Goal: Transaction & Acquisition: Purchase product/service

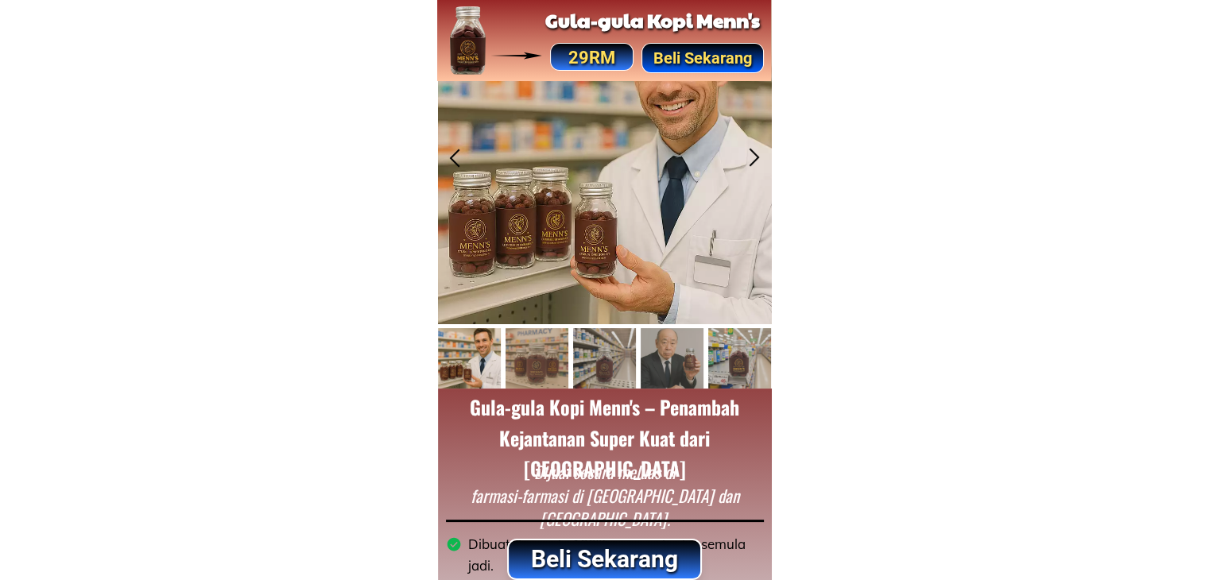
scroll to position [159, 0]
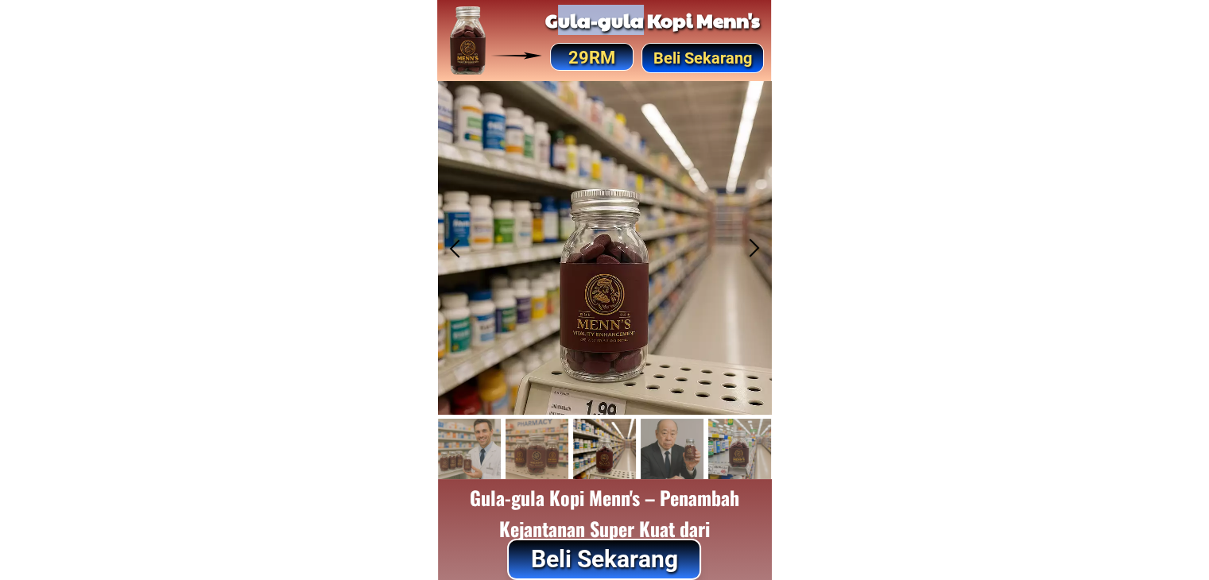
drag, startPoint x: 552, startPoint y: 21, endPoint x: 638, endPoint y: 21, distance: 85.9
click at [638, 21] on h2 "Gula-gula Kopi Menn's" at bounding box center [652, 20] width 223 height 30
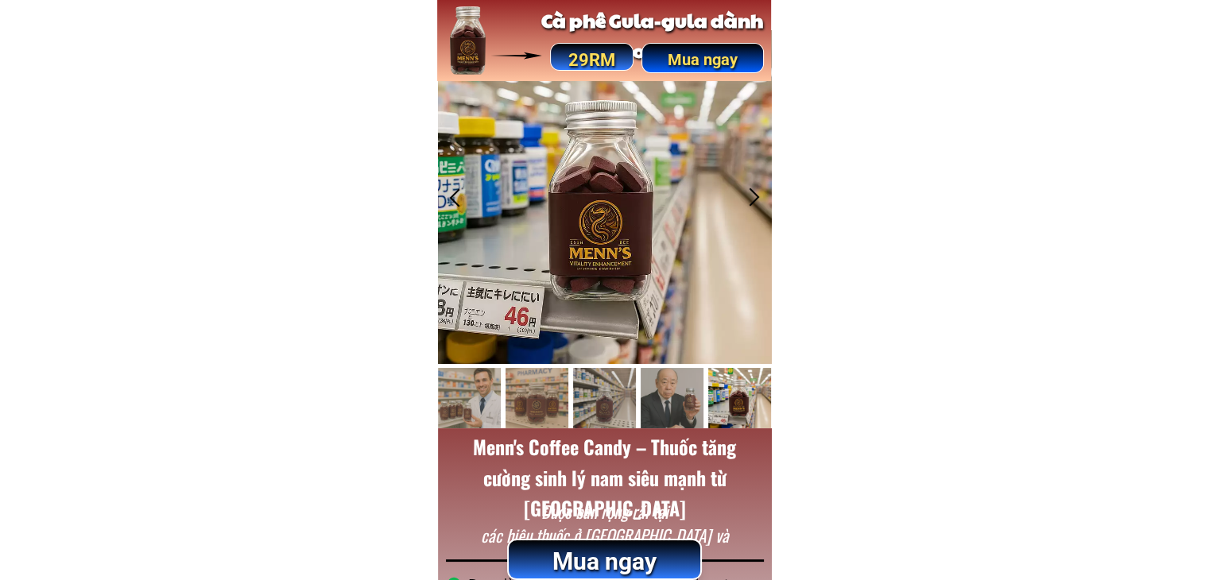
scroll to position [80, 0]
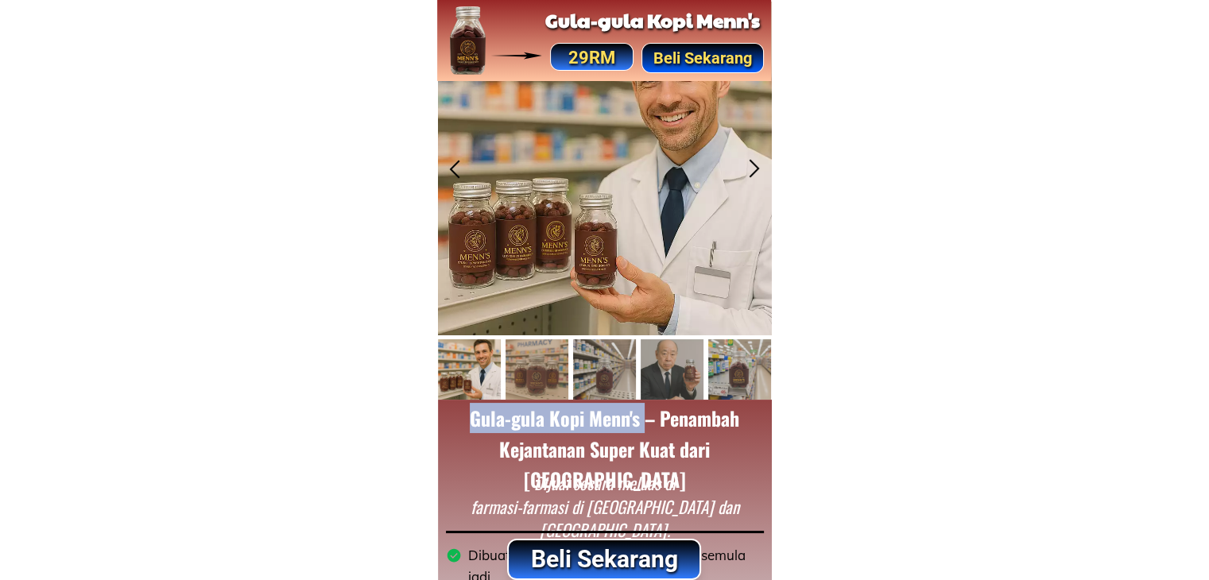
drag, startPoint x: 466, startPoint y: 422, endPoint x: 642, endPoint y: 417, distance: 176.6
click at [642, 417] on h2 "Gula-gula Kopi Menn's – Penambah Kejantanan Super Kuat dari [GEOGRAPHIC_DATA]" at bounding box center [604, 448] width 301 height 91
copy h2 "Gula-gula Kopi Menn's"
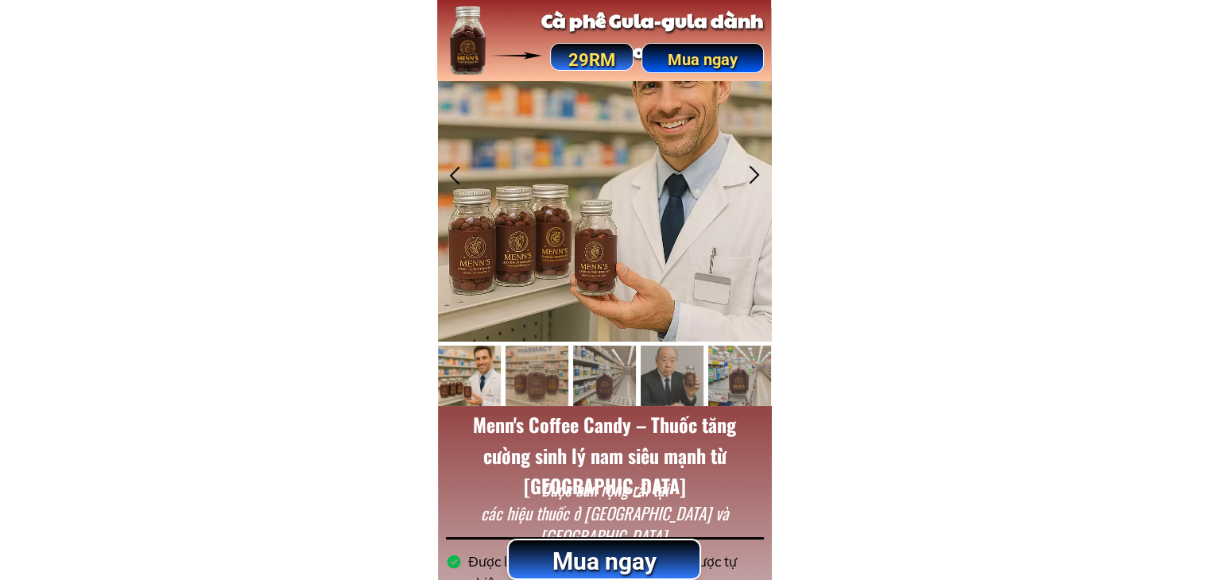
scroll to position [159, 0]
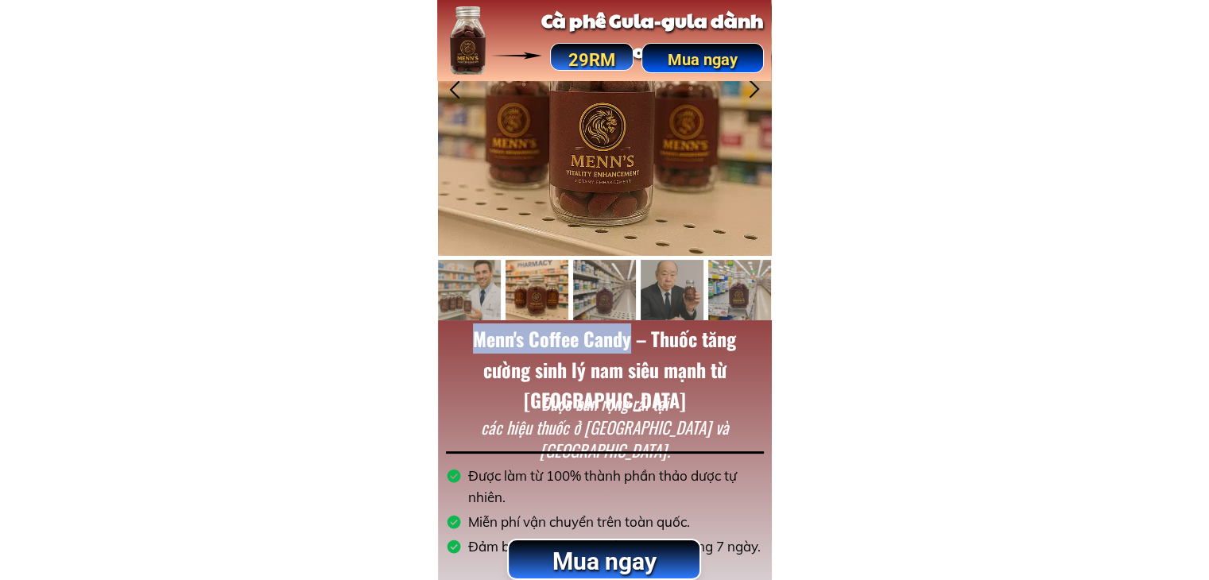
drag, startPoint x: 474, startPoint y: 328, endPoint x: 630, endPoint y: 333, distance: 156.7
click at [630, 333] on font "Menn's Coffee Candy – Thuốc tăng cường sinh lý nam siêu mạnh từ Mỹ" at bounding box center [604, 369] width 263 height 90
copy div "Menn's Coffee Candy"
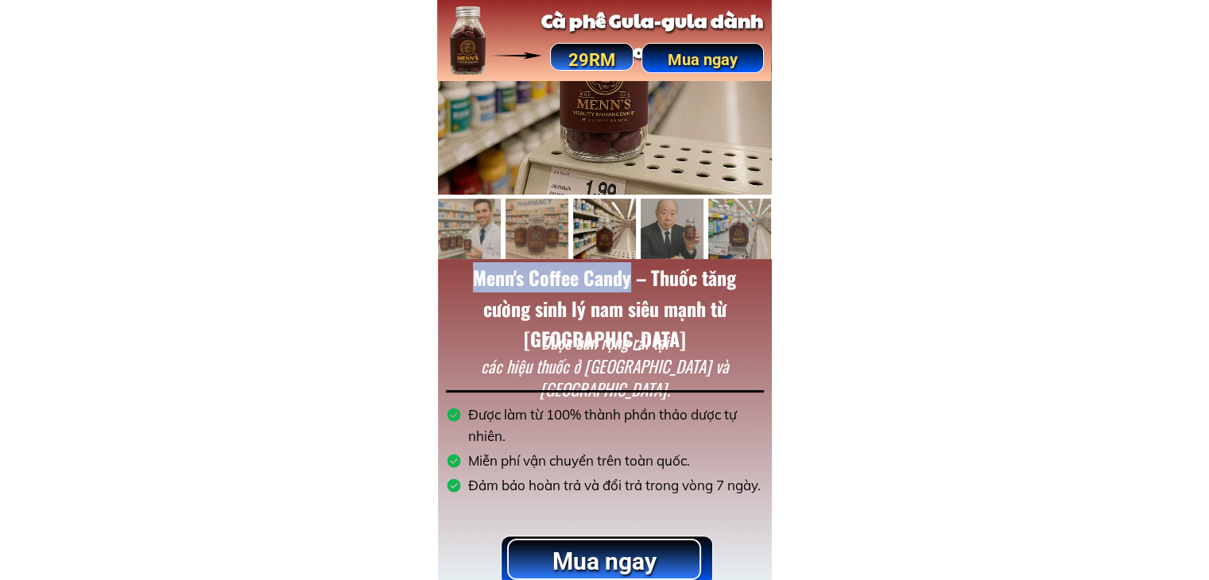
scroll to position [239, 0]
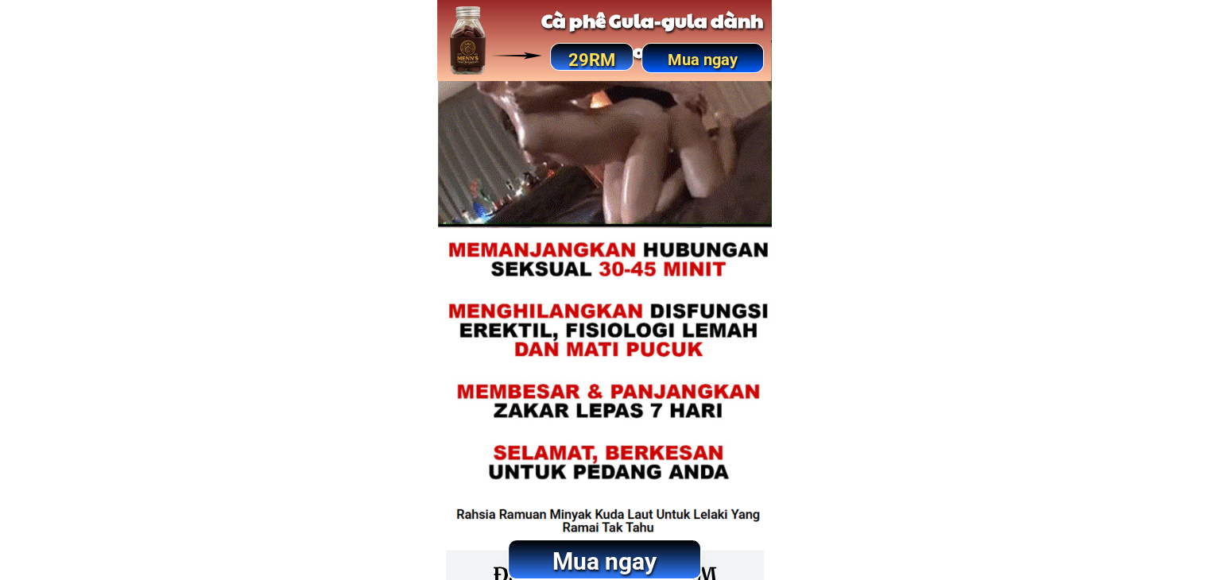
scroll to position [4293, 0]
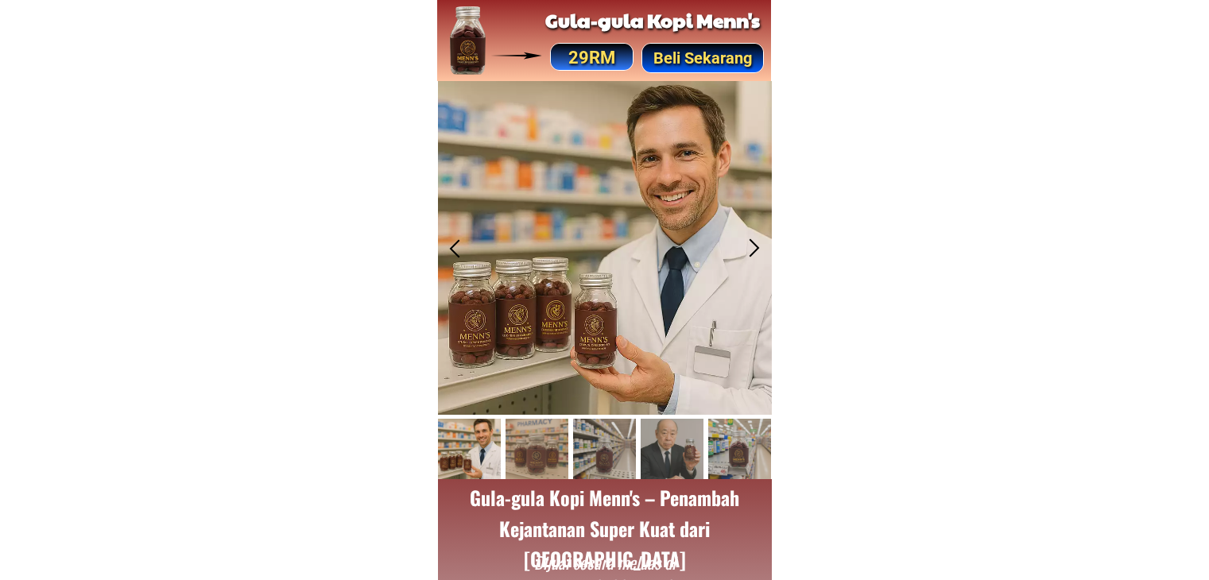
scroll to position [239, 0]
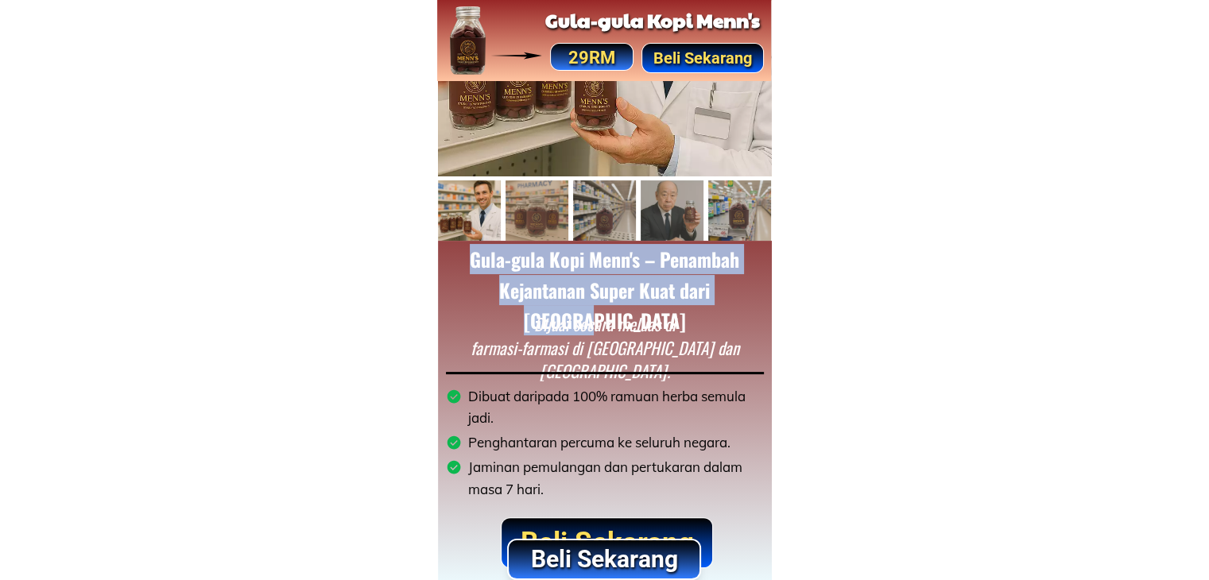
drag, startPoint x: 464, startPoint y: 255, endPoint x: 742, endPoint y: 290, distance: 279.7
click at [742, 290] on h2 "Gula-gula Kopi Menn's – Penambah Kejantanan Super Kuat dari [GEOGRAPHIC_DATA]" at bounding box center [604, 289] width 301 height 91
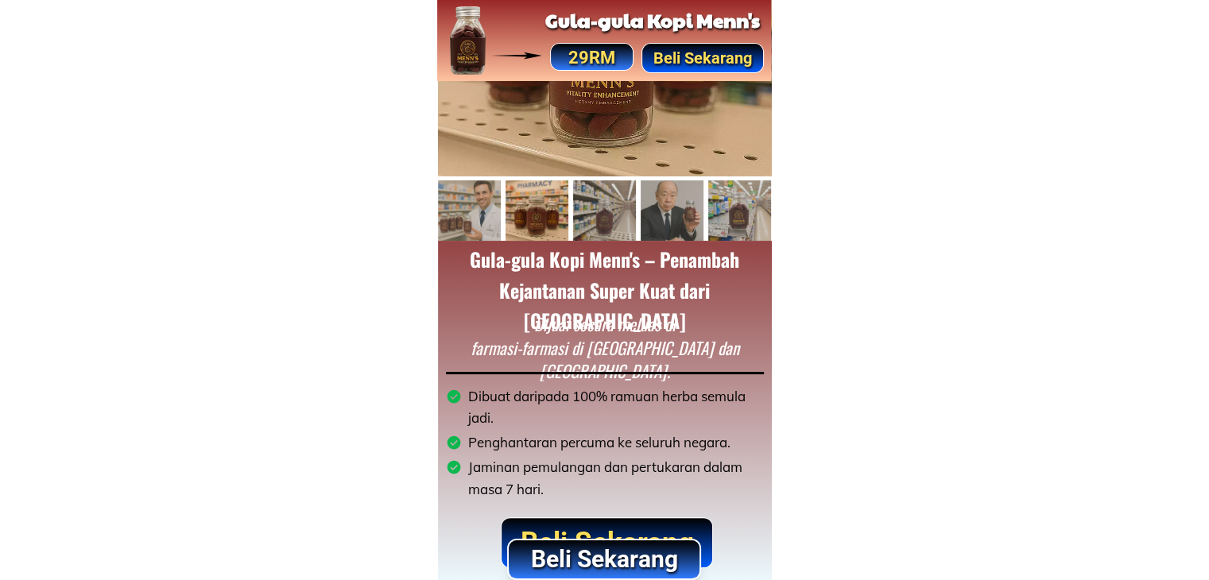
drag, startPoint x: 467, startPoint y: 261, endPoint x: 758, endPoint y: 301, distance: 293.7
click at [571, 272] on h2 "Gula-gula Kopi Menn's – Penambah Kejantanan Super Kuat dari [GEOGRAPHIC_DATA]" at bounding box center [604, 289] width 301 height 91
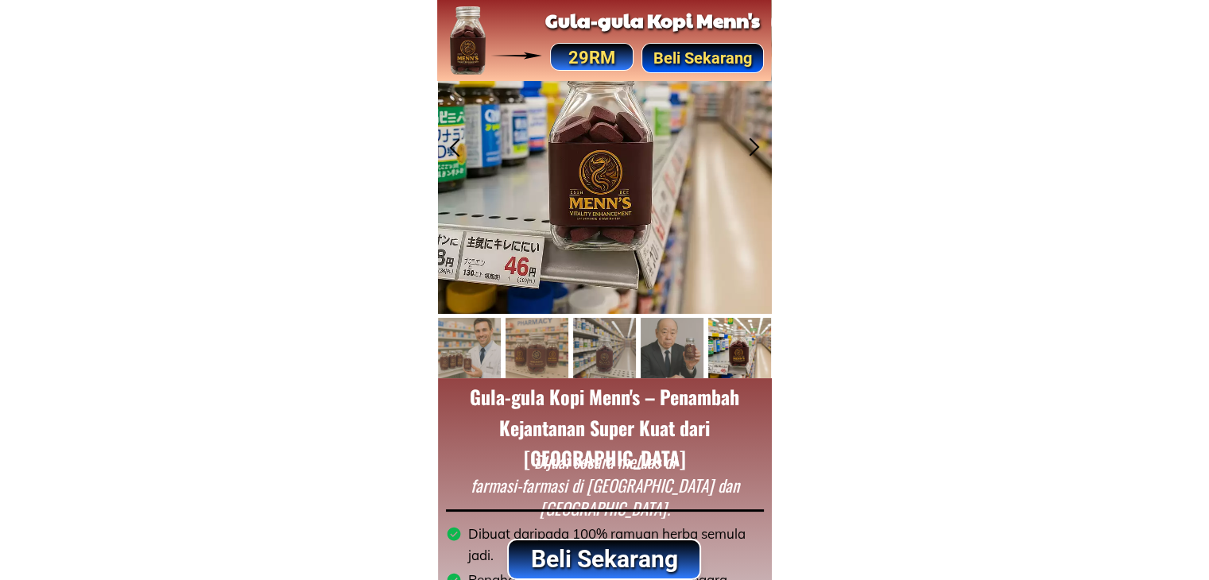
scroll to position [159, 0]
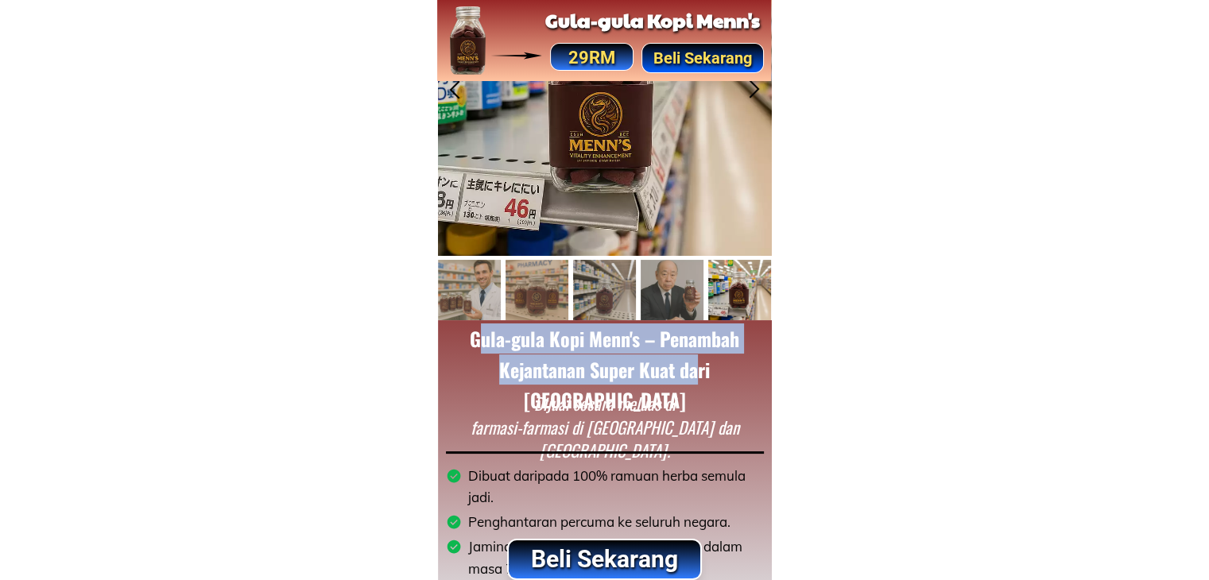
drag, startPoint x: 475, startPoint y: 343, endPoint x: 665, endPoint y: 367, distance: 192.3
click at [665, 367] on h2 "Gula-gula Kopi Menn's – Penambah Kejantanan Super Kuat dari [GEOGRAPHIC_DATA]" at bounding box center [604, 369] width 301 height 91
drag, startPoint x: 549, startPoint y: 340, endPoint x: 491, endPoint y: 338, distance: 58.1
click at [548, 340] on h2 "Gula-gula Kopi Menn's – Penambah Kejantanan Super Kuat dari [GEOGRAPHIC_DATA]" at bounding box center [604, 369] width 301 height 91
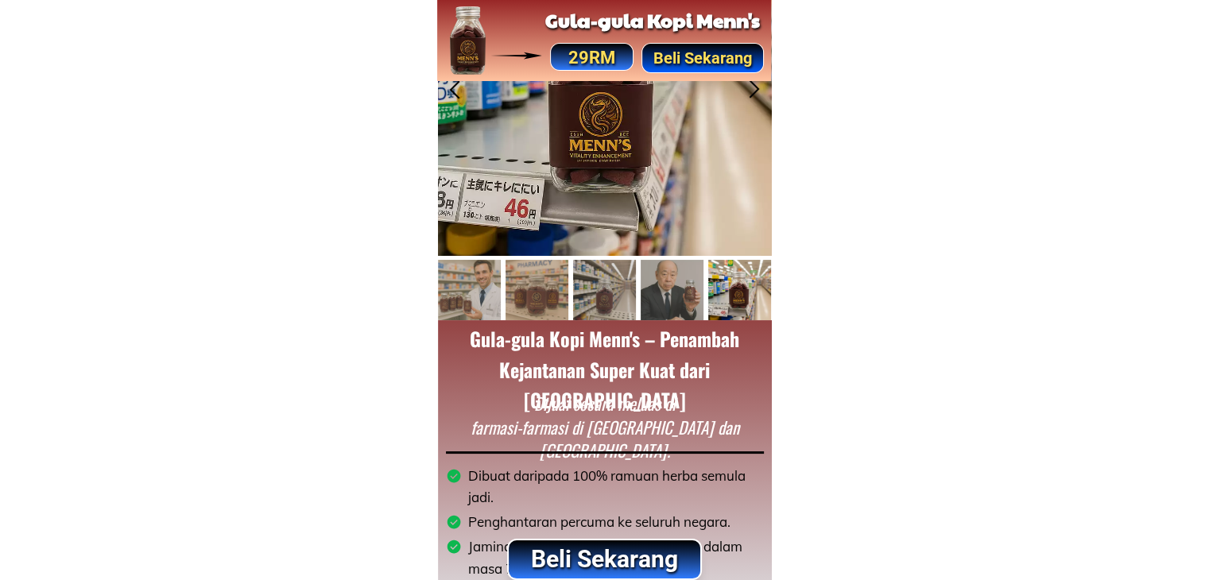
click at [471, 336] on h2 "Gula-gula Kopi Menn's – Penambah Kejantanan Super Kuat dari [GEOGRAPHIC_DATA]" at bounding box center [604, 369] width 301 height 91
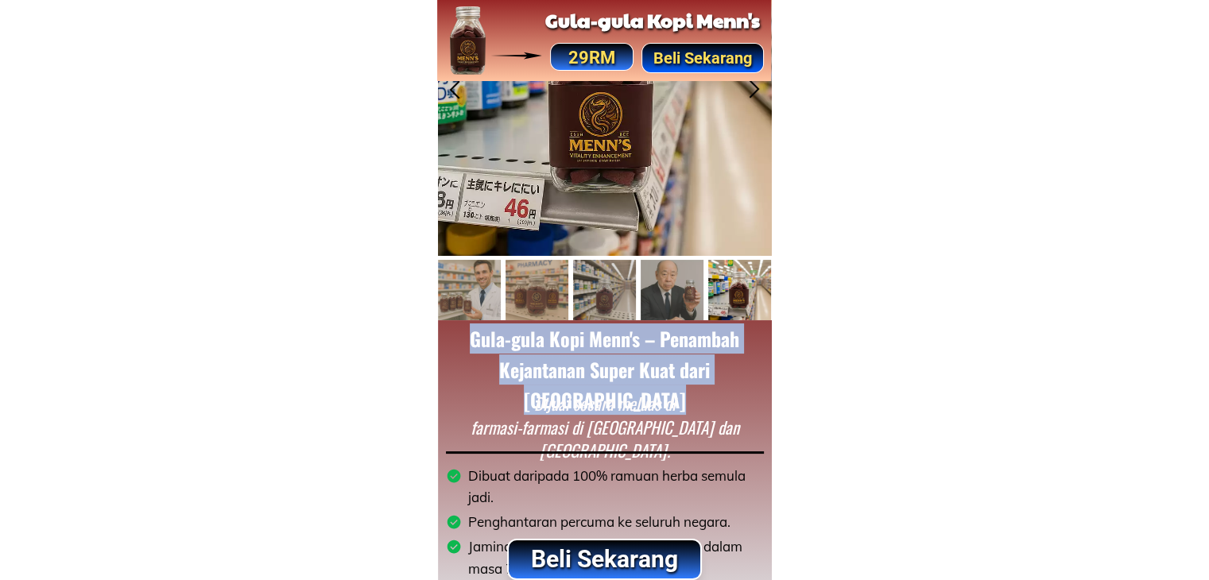
drag, startPoint x: 471, startPoint y: 336, endPoint x: 750, endPoint y: 359, distance: 279.2
click at [750, 359] on h2 "Gula-gula Kopi Menn's – Penambah Kejantanan Super Kuat dari [GEOGRAPHIC_DATA]" at bounding box center [604, 369] width 301 height 91
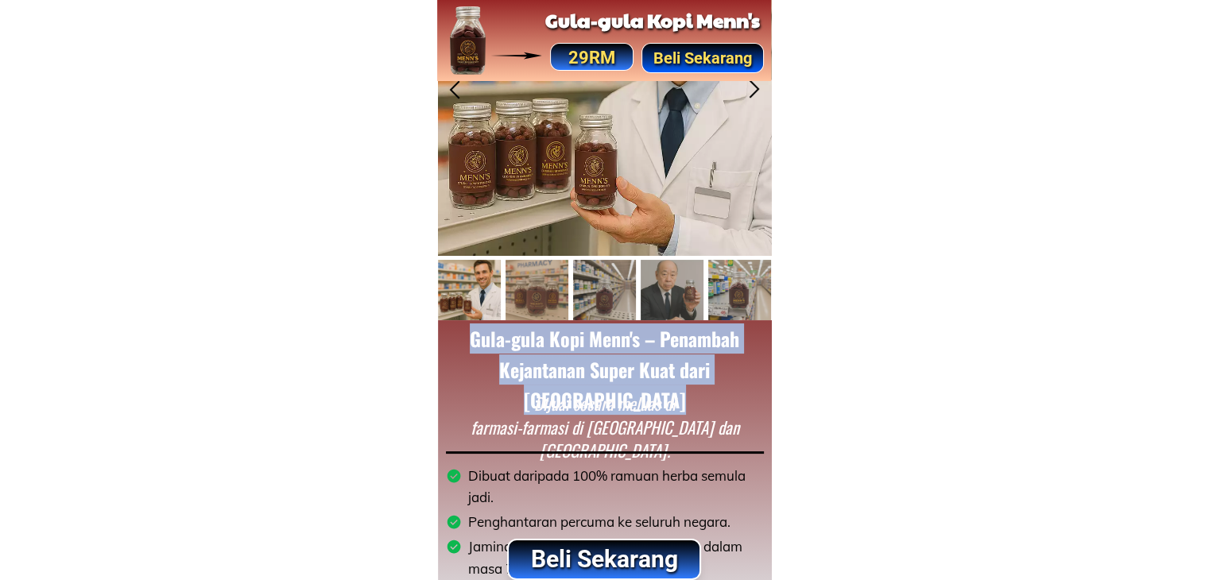
copy div "Gula-gula Kopi Menn's – Penambah Kejantanan Super Kuat dari [GEOGRAPHIC_DATA]"
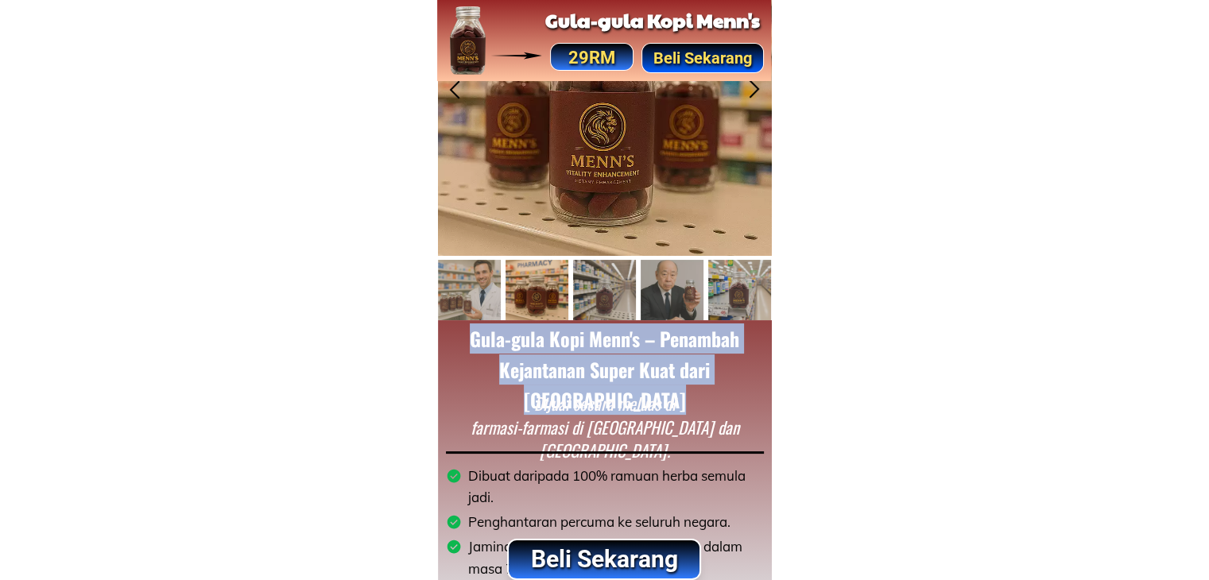
copy div "Gula-gula Kopi Menn's – Penambah Kejantanan Super Kuat dari [GEOGRAPHIC_DATA]"
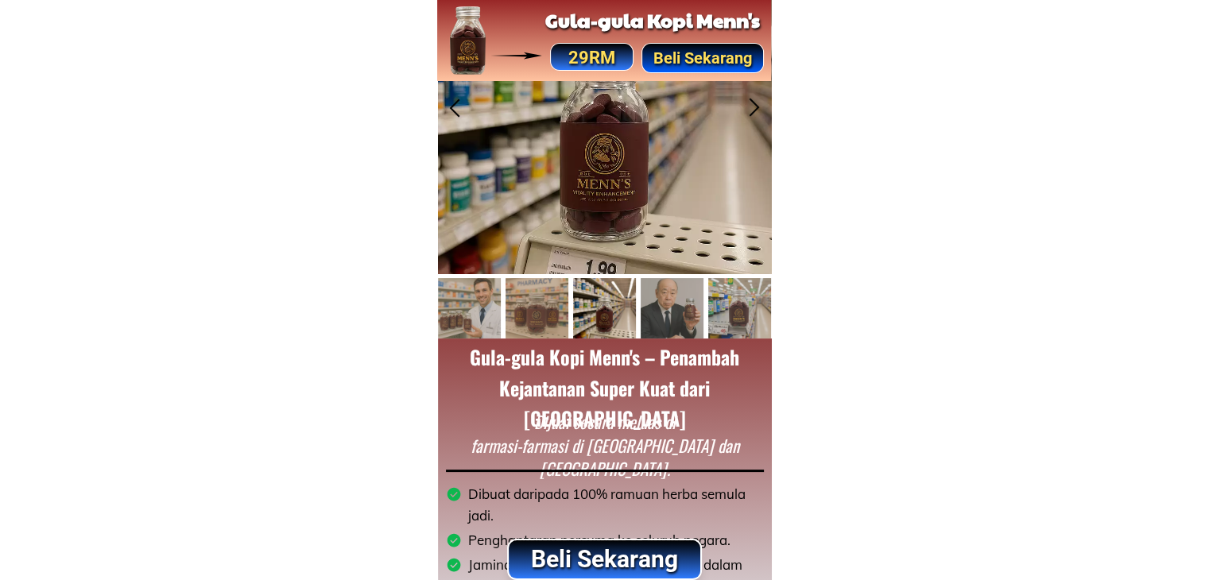
scroll to position [239, 0]
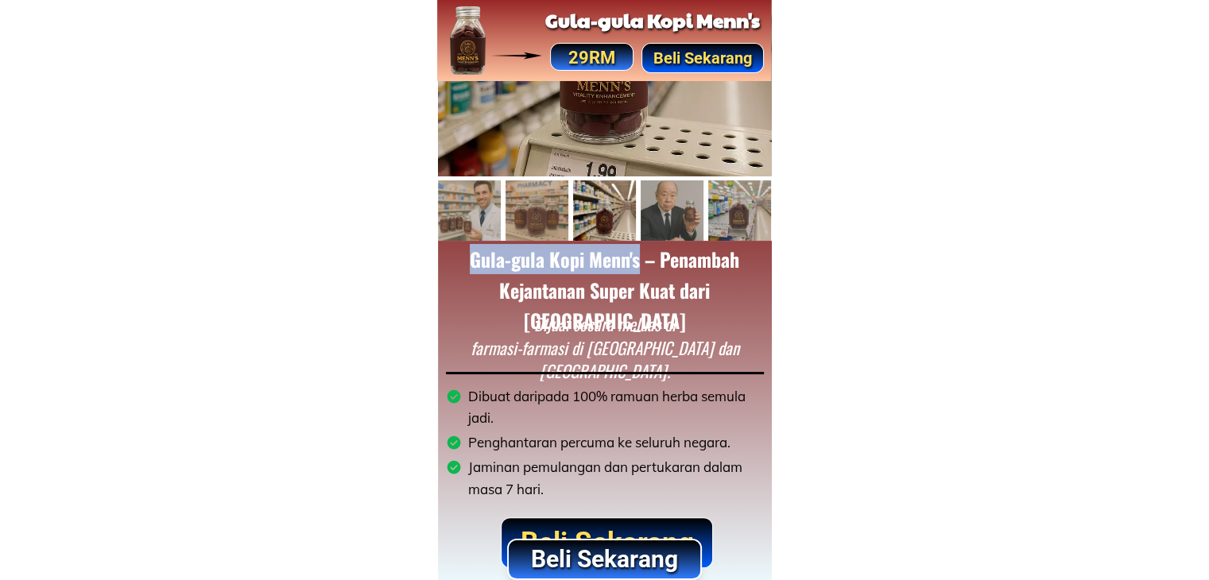
drag, startPoint x: 471, startPoint y: 250, endPoint x: 640, endPoint y: 255, distance: 169.4
click at [640, 255] on h2 "Gula-gula Kopi Menn's – Penambah Kejantanan Super Kuat dari [GEOGRAPHIC_DATA]" at bounding box center [604, 289] width 301 height 91
copy h2 "Gula-gula Kopi Menn's"
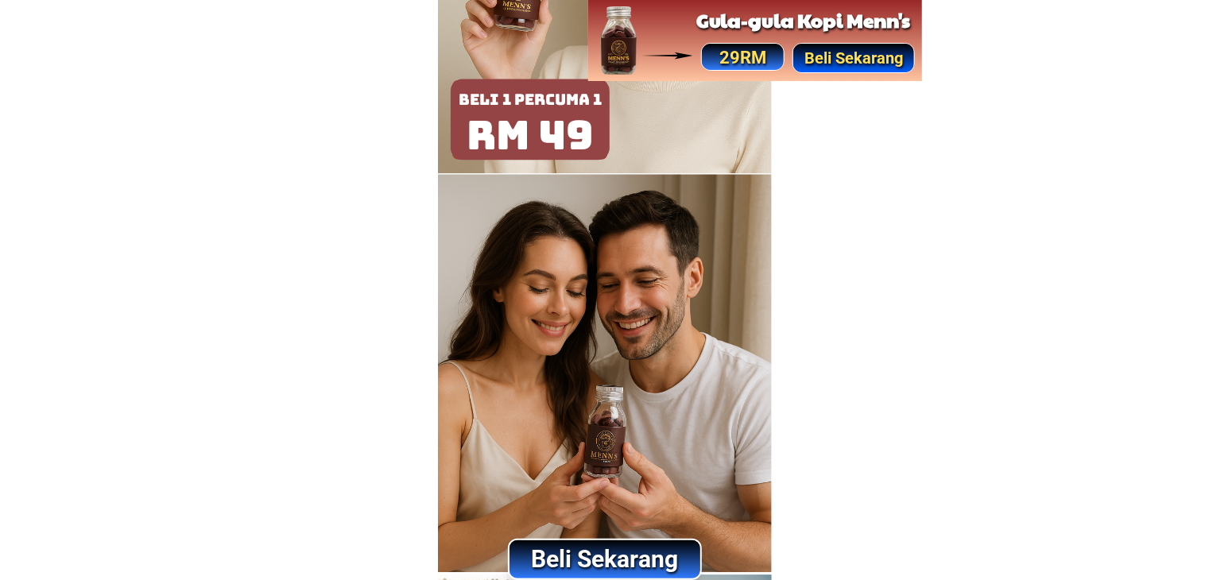
scroll to position [1431, 0]
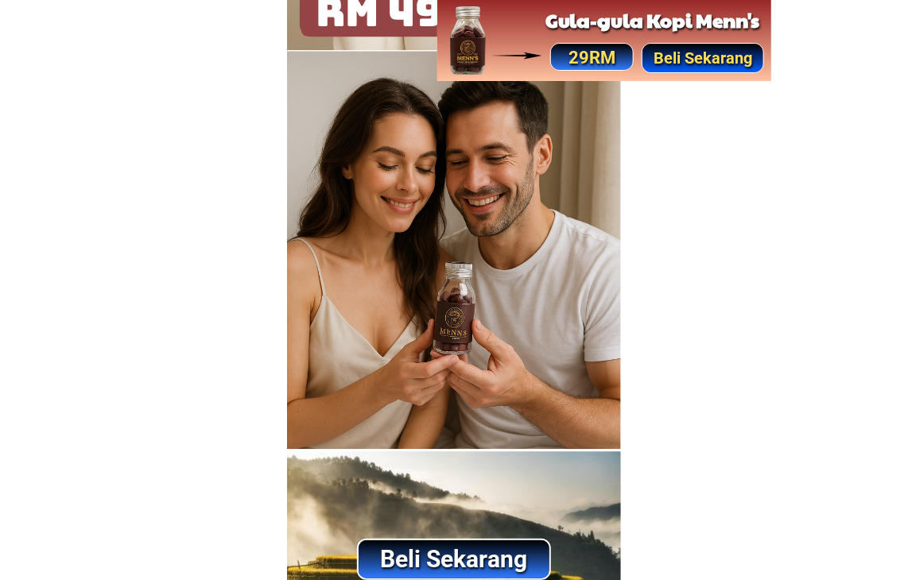
drag, startPoint x: 751, startPoint y: 173, endPoint x: 822, endPoint y: 110, distance: 95.2
